Goal: Task Accomplishment & Management: Complete application form

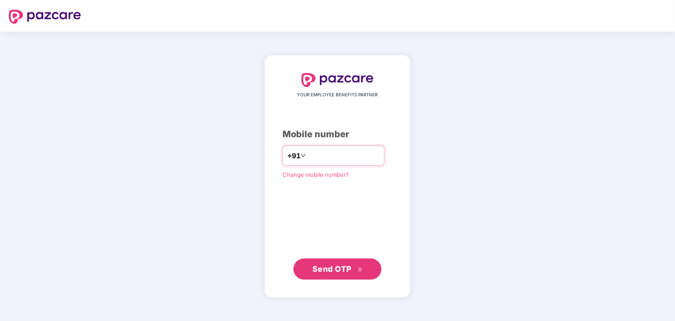
click at [309, 152] on input "number" at bounding box center [344, 156] width 72 height 14
type input "**********"
click at [347, 271] on span "Send OTP" at bounding box center [331, 269] width 39 height 9
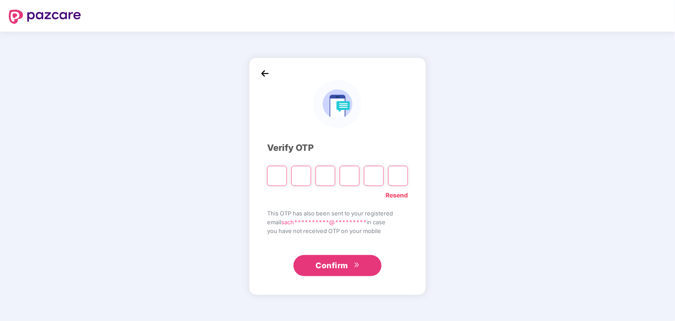
click at [286, 170] on input "Please enter verification code. Digit 1" at bounding box center [277, 176] width 20 height 20
type input "*"
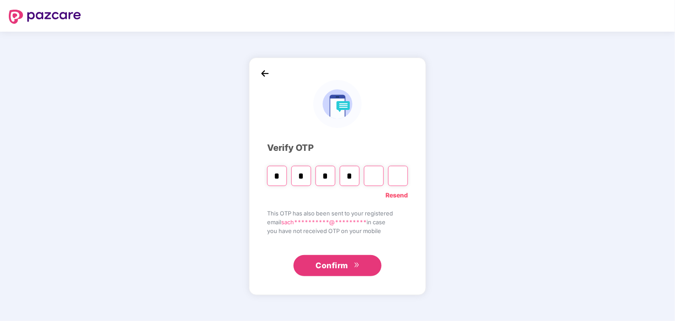
type input "*"
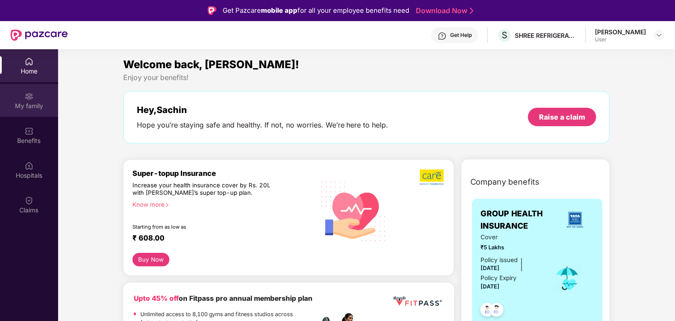
click at [32, 104] on div "My family" at bounding box center [29, 106] width 58 height 9
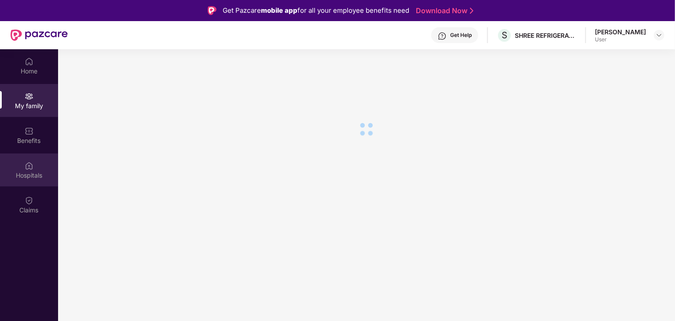
click at [26, 171] on div "Hospitals" at bounding box center [29, 175] width 58 height 9
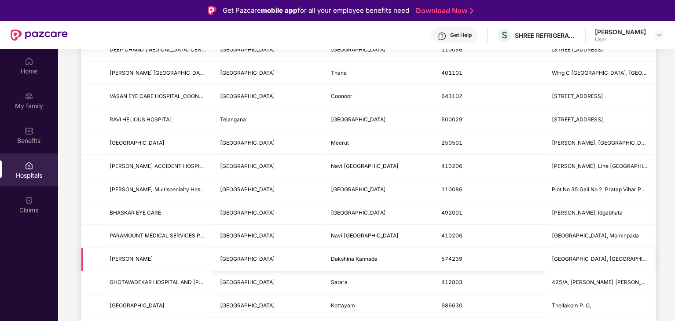
scroll to position [44, 0]
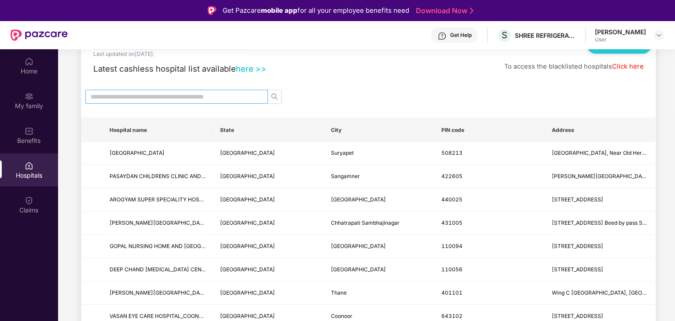
click at [210, 95] on input "text" at bounding box center [173, 97] width 165 height 10
click at [28, 140] on div "Benefits" at bounding box center [29, 140] width 58 height 9
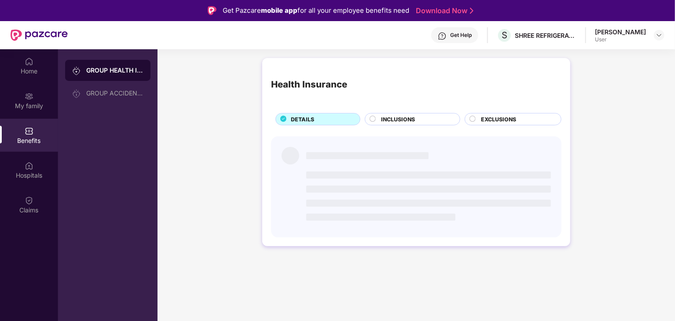
scroll to position [0, 0]
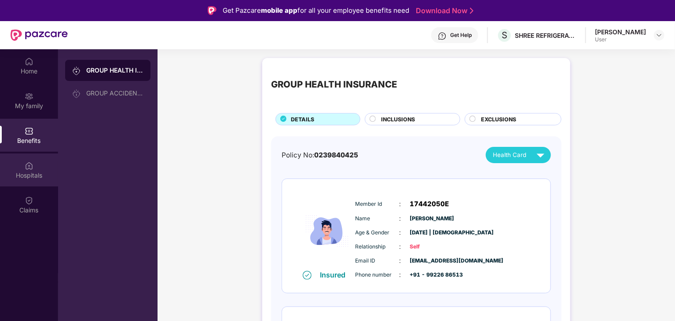
click at [34, 176] on div "Hospitals" at bounding box center [29, 175] width 58 height 9
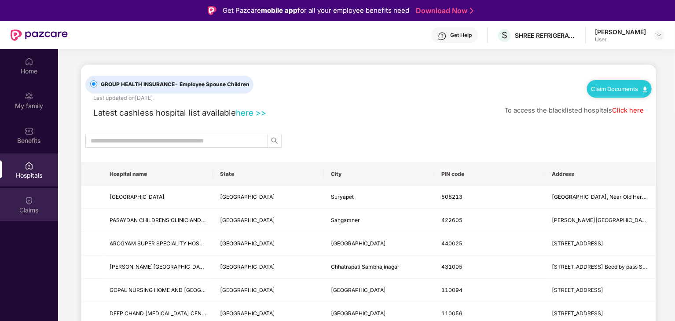
click at [29, 206] on div "Claims" at bounding box center [29, 210] width 58 height 9
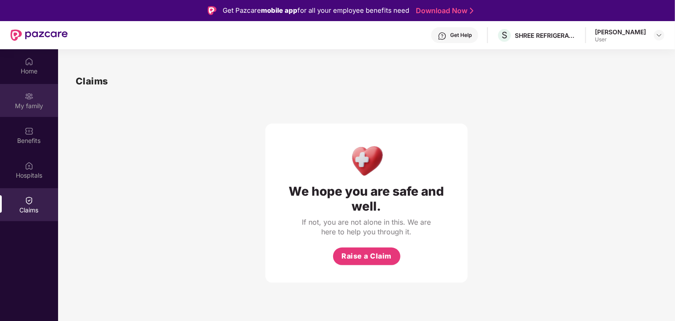
click at [22, 99] on div "My family" at bounding box center [29, 100] width 58 height 33
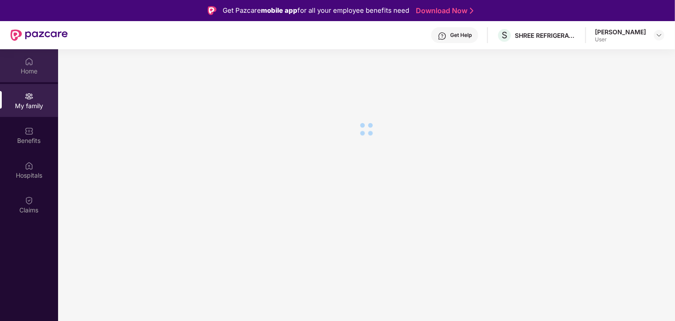
click at [25, 71] on div "Home" at bounding box center [29, 71] width 58 height 9
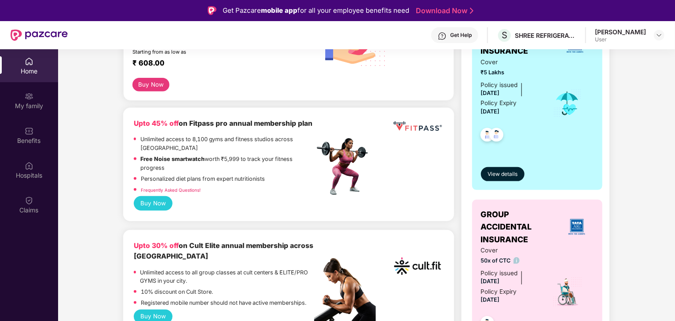
scroll to position [176, 0]
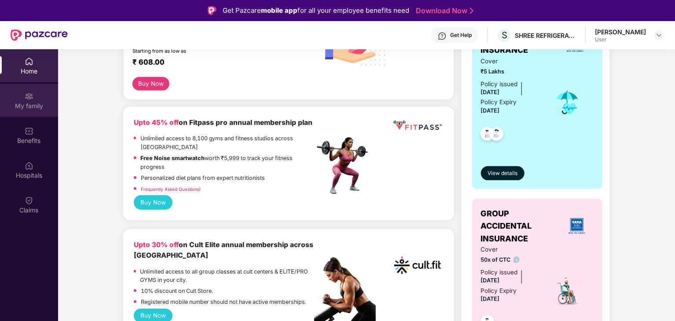
click at [20, 103] on div "My family" at bounding box center [29, 106] width 58 height 9
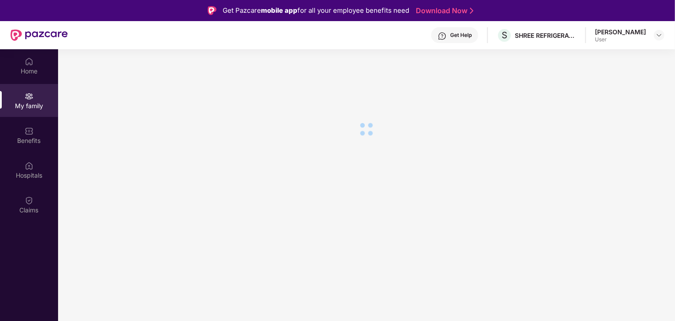
scroll to position [0, 0]
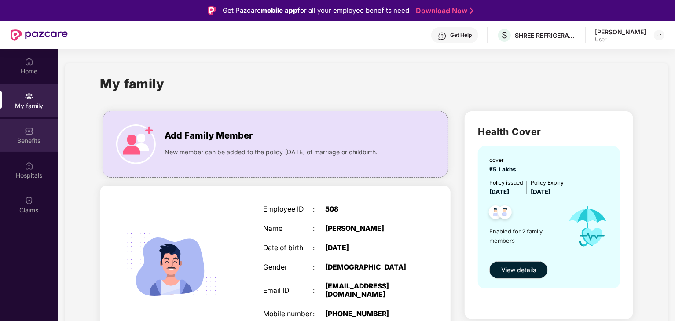
click at [34, 138] on div "Benefits" at bounding box center [29, 140] width 58 height 9
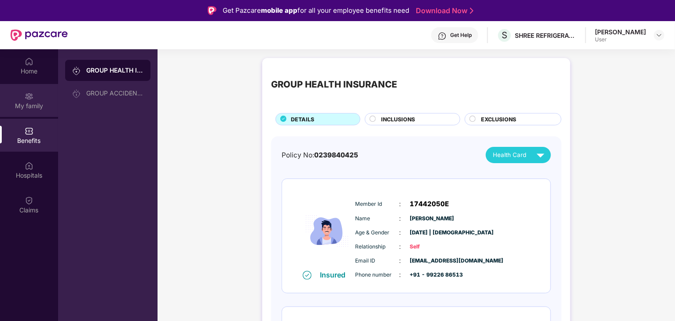
click at [27, 103] on div "My family" at bounding box center [29, 106] width 58 height 9
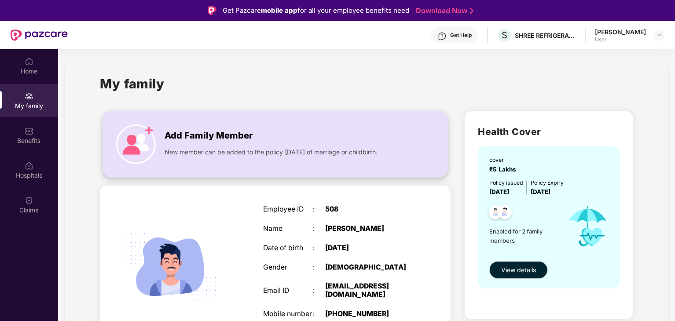
click at [154, 140] on img at bounding box center [136, 145] width 40 height 40
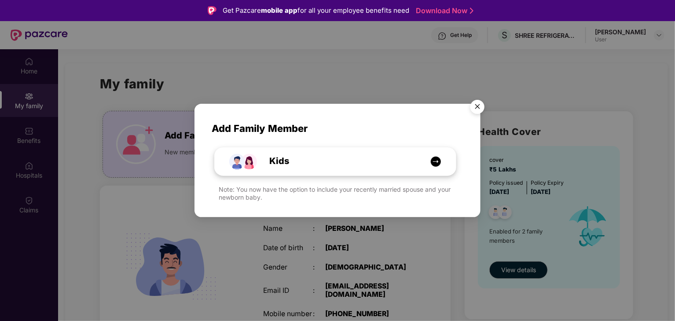
click at [301, 164] on div "Kids" at bounding box center [340, 161] width 181 height 14
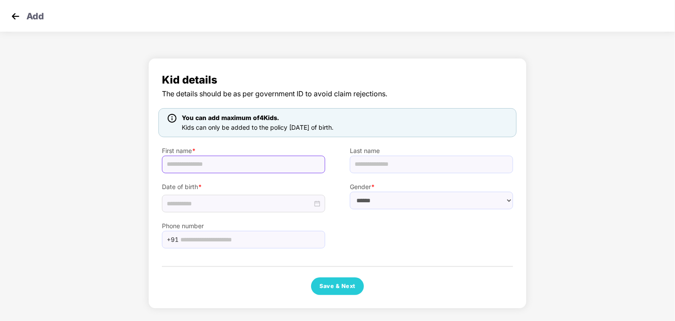
click at [252, 164] on input "text" at bounding box center [243, 165] width 163 height 18
click at [378, 161] on input "text" at bounding box center [431, 165] width 163 height 18
drag, startPoint x: 190, startPoint y: 164, endPoint x: 249, endPoint y: 167, distance: 59.5
click at [249, 167] on input "**********" at bounding box center [243, 165] width 163 height 18
type input "*******"
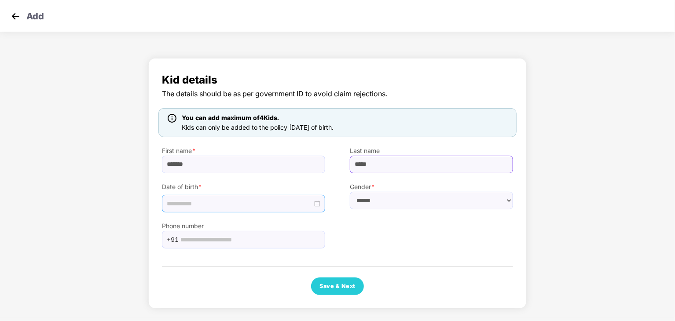
type input "*****"
click at [168, 204] on input at bounding box center [240, 204] width 146 height 10
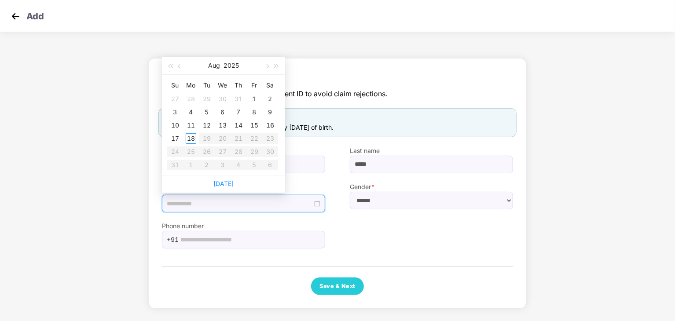
type input "**********"
click at [235, 63] on button "2025" at bounding box center [231, 66] width 15 height 18
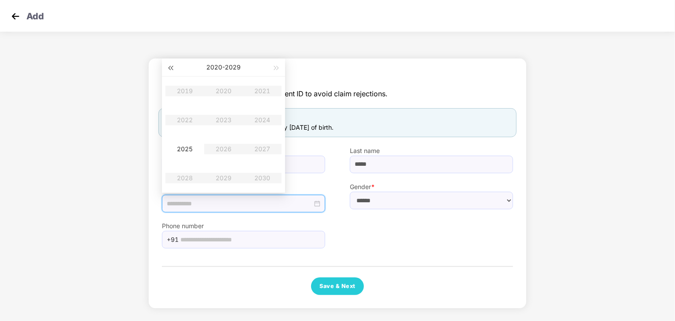
click at [173, 69] on span "button" at bounding box center [170, 68] width 4 height 4
click at [277, 67] on span "button" at bounding box center [277, 68] width 4 height 4
type input "**********"
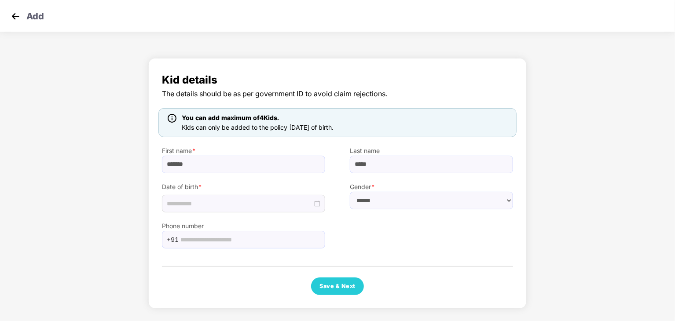
click at [415, 217] on div "Phone number +91" at bounding box center [338, 231] width 376 height 36
click at [399, 197] on select "****** **** ******" at bounding box center [431, 201] width 163 height 18
select select "****"
click at [350, 192] on select "****** **** ******" at bounding box center [431, 201] width 163 height 18
click at [201, 242] on input "text" at bounding box center [250, 239] width 140 height 13
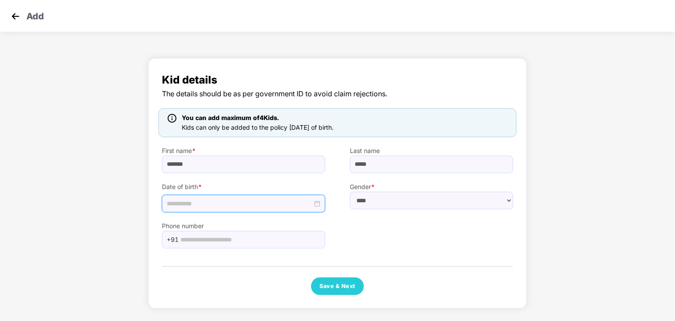
click at [189, 206] on input at bounding box center [240, 204] width 146 height 10
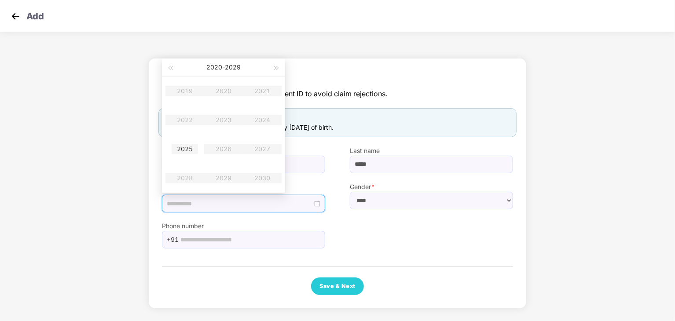
type input "**********"
click at [190, 122] on table "2019 2020 2021 2022 2023 2024 2025 2026 2027 2028 2029 2030" at bounding box center [223, 135] width 116 height 116
click at [187, 93] on table "2019 2020 2021 2022 2023 2024 2025 2026 2027 2028 2029 2030" at bounding box center [223, 135] width 116 height 116
click at [169, 64] on button "button" at bounding box center [170, 68] width 10 height 18
click at [169, 71] on button "button" at bounding box center [170, 68] width 10 height 18
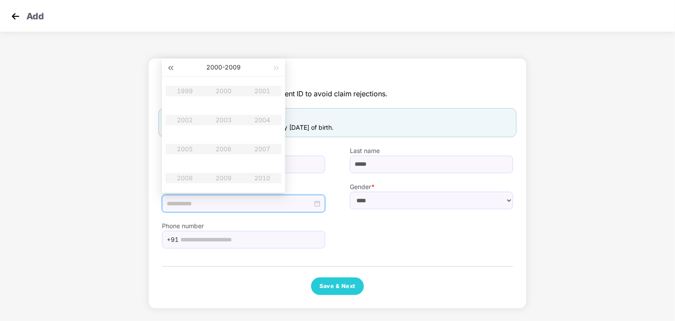
click at [169, 71] on button "button" at bounding box center [170, 68] width 10 height 18
click at [278, 66] on button "button" at bounding box center [277, 68] width 10 height 18
click at [264, 120] on table "2009 2010 2011 2012 2013 2014 2015 2016 2017 2018 2019 2020" at bounding box center [223, 135] width 116 height 116
click at [199, 205] on input at bounding box center [240, 204] width 146 height 10
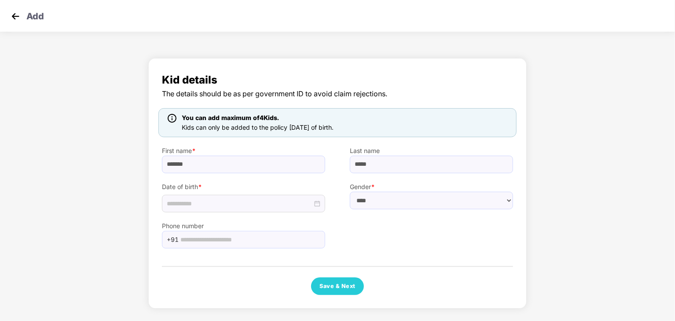
click at [434, 225] on div "Phone number +91" at bounding box center [338, 231] width 376 height 36
click at [239, 240] on input "text" at bounding box center [250, 239] width 140 height 13
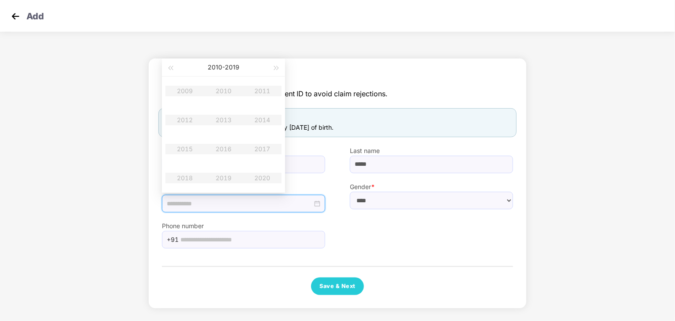
click at [224, 202] on input at bounding box center [240, 204] width 146 height 10
click at [278, 69] on span "button" at bounding box center [277, 68] width 4 height 4
type input "**********"
click at [189, 150] on div "2025" at bounding box center [185, 149] width 26 height 11
type input "**********"
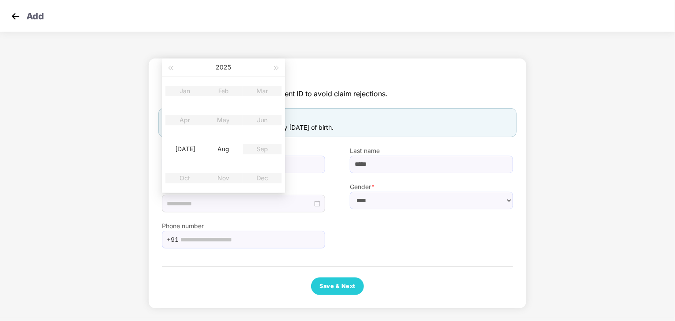
click at [363, 234] on div "Phone number +91" at bounding box center [338, 231] width 376 height 36
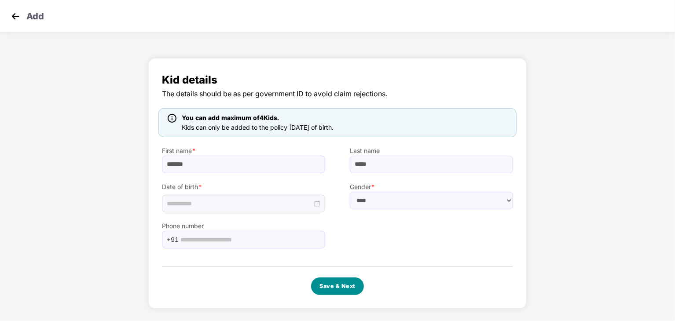
click at [331, 283] on button "Save & Next" at bounding box center [337, 287] width 53 height 18
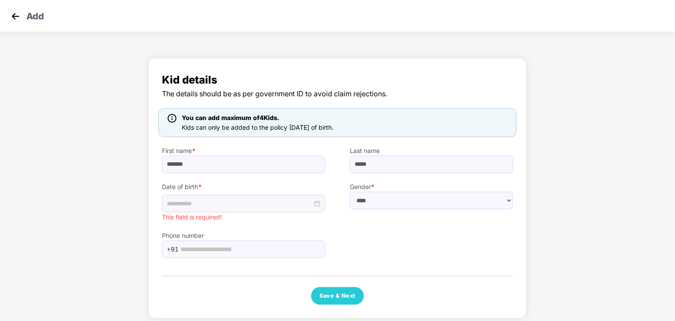
click at [19, 18] on img at bounding box center [15, 16] width 13 height 13
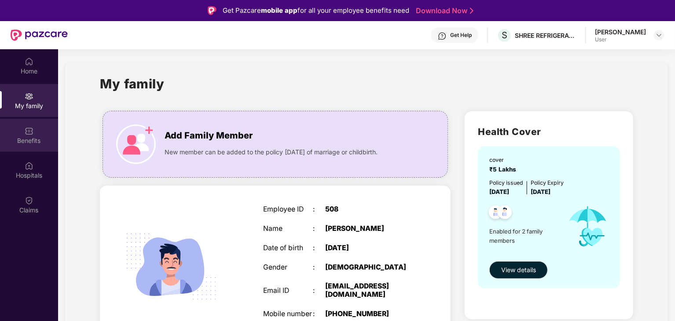
click at [26, 139] on div "Benefits" at bounding box center [29, 140] width 58 height 9
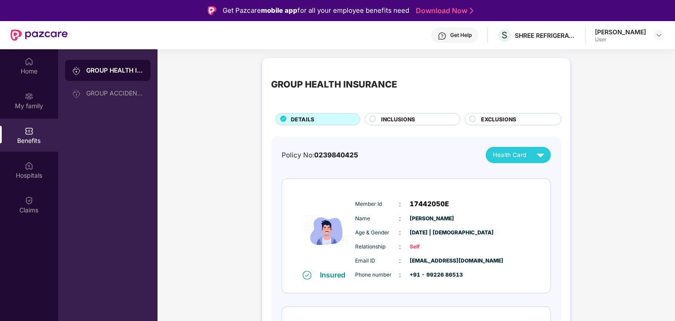
click at [113, 70] on div "GROUP HEALTH INSURANCE" at bounding box center [114, 70] width 57 height 9
click at [102, 73] on div "GROUP HEALTH INSURANCE" at bounding box center [114, 70] width 57 height 9
click at [542, 158] on img at bounding box center [540, 154] width 15 height 15
click at [125, 69] on div "GROUP HEALTH INSURANCE" at bounding box center [114, 70] width 57 height 9
click at [99, 92] on div "GROUP ACCIDENTAL INSURANCE" at bounding box center [114, 93] width 57 height 7
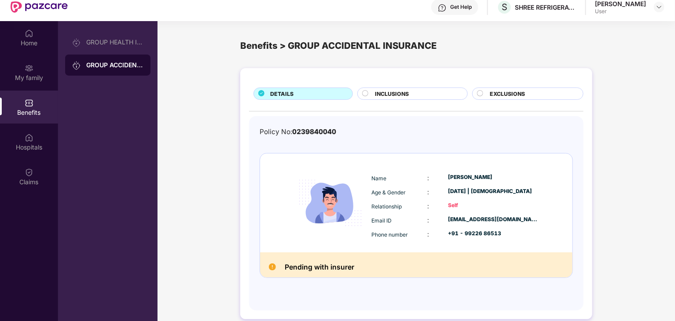
scroll to position [49, 0]
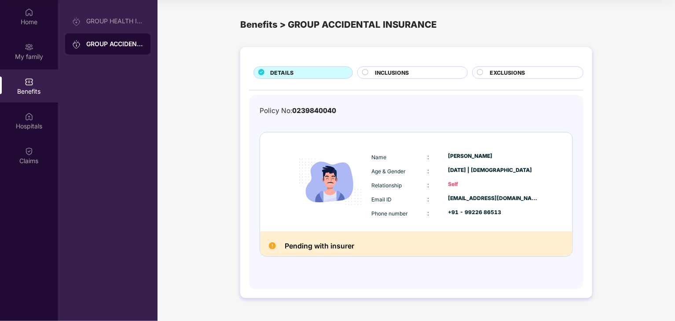
click at [344, 276] on div "Policy No: 0239840040 Name : [PERSON_NAME] Age & Gender : [DATE] | [DEMOGRAPHIC…" at bounding box center [416, 192] width 313 height 173
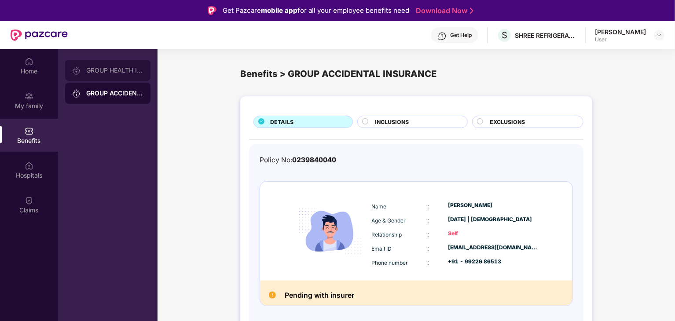
scroll to position [0, 0]
click at [113, 73] on div "GROUP HEALTH INSURANCE" at bounding box center [114, 70] width 57 height 7
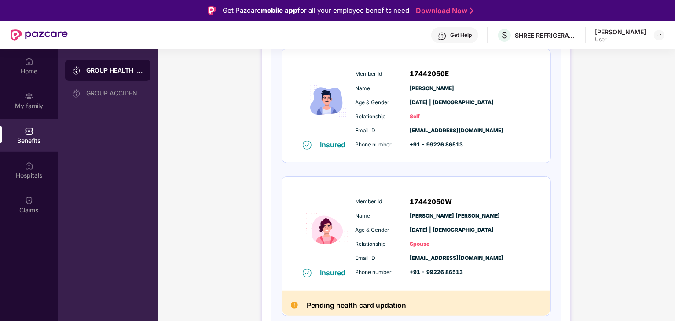
scroll to position [49, 0]
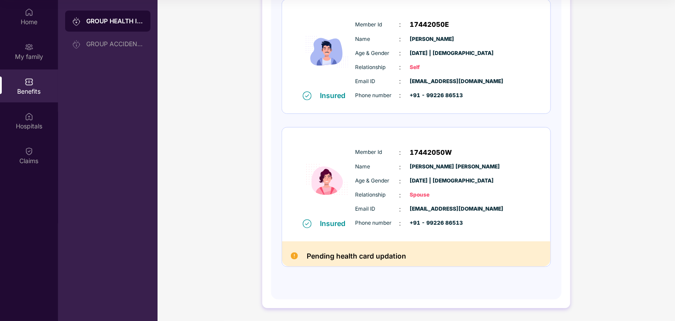
click at [353, 257] on h2 "Pending health card updation" at bounding box center [356, 256] width 99 height 12
click at [317, 256] on h2 "Pending health card updation" at bounding box center [356, 256] width 99 height 12
click at [393, 272] on div "Policy No: 0239840425 Health Card Insured Member Id : 17442050E Name : [PERSON_…" at bounding box center [416, 123] width 269 height 312
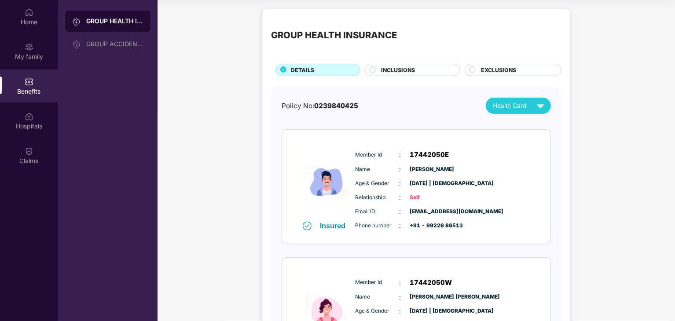
click at [375, 70] on div at bounding box center [373, 70] width 7 height 9
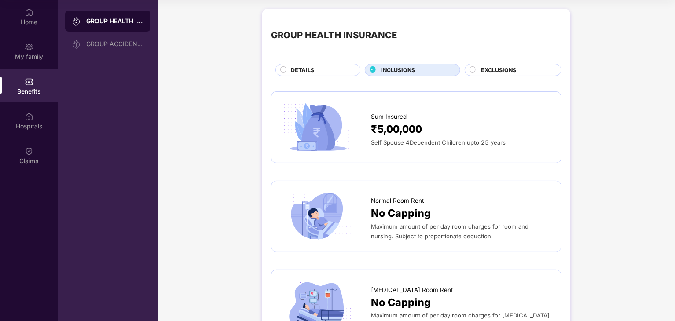
click at [508, 67] on span "EXCLUSIONS" at bounding box center [498, 70] width 35 height 8
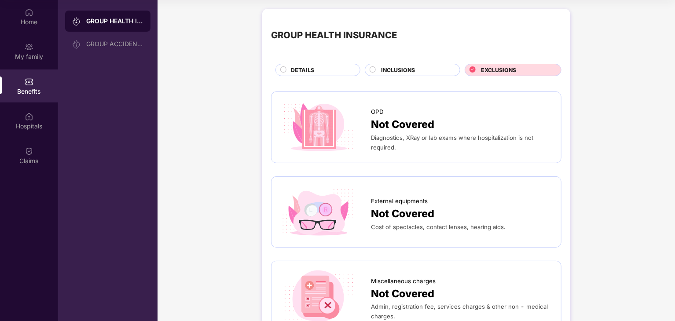
click at [408, 201] on span "External equipments" at bounding box center [399, 201] width 57 height 9
click at [408, 209] on span "Not Covered" at bounding box center [402, 214] width 63 height 16
click at [409, 224] on span "Cost of spectacles, contact lenses, hearing aids." at bounding box center [438, 227] width 135 height 7
drag, startPoint x: 491, startPoint y: 224, endPoint x: 491, endPoint y: 238, distance: 14.1
click at [491, 224] on span "Cost of spectacles, contact lenses, hearing aids." at bounding box center [438, 227] width 135 height 7
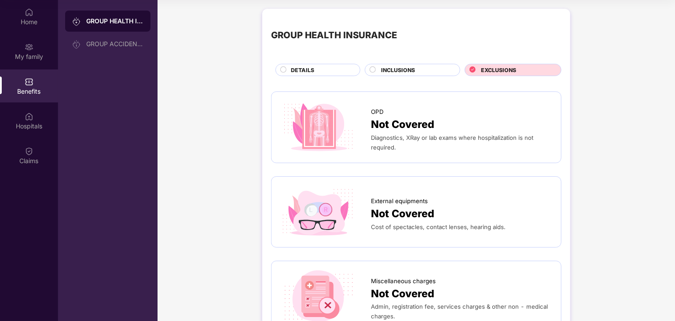
click at [482, 222] on div "Cost of spectacles, contact lenses, hearing aids." at bounding box center [461, 227] width 181 height 10
click at [403, 216] on span "Not Covered" at bounding box center [402, 214] width 63 height 16
click at [382, 219] on span "Not Covered" at bounding box center [402, 214] width 63 height 16
click at [331, 219] on img at bounding box center [318, 212] width 76 height 53
click at [15, 48] on div "My family" at bounding box center [29, 51] width 58 height 33
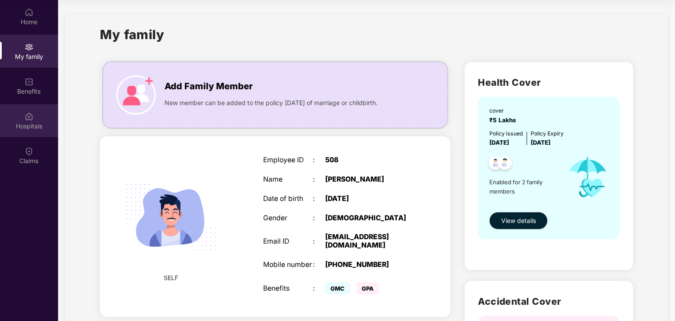
click at [41, 118] on div "Hospitals" at bounding box center [29, 120] width 58 height 33
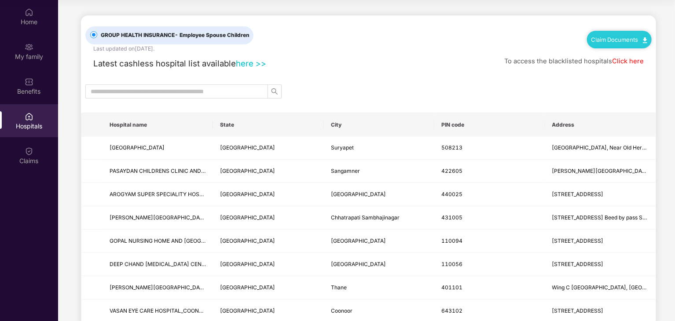
click at [599, 40] on link "Claim Documents" at bounding box center [620, 39] width 56 height 7
click at [409, 54] on div "Latest cashless hospital list available here >> To access the blacklisted hospi…" at bounding box center [368, 61] width 566 height 17
